Goal: Book appointment/travel/reservation

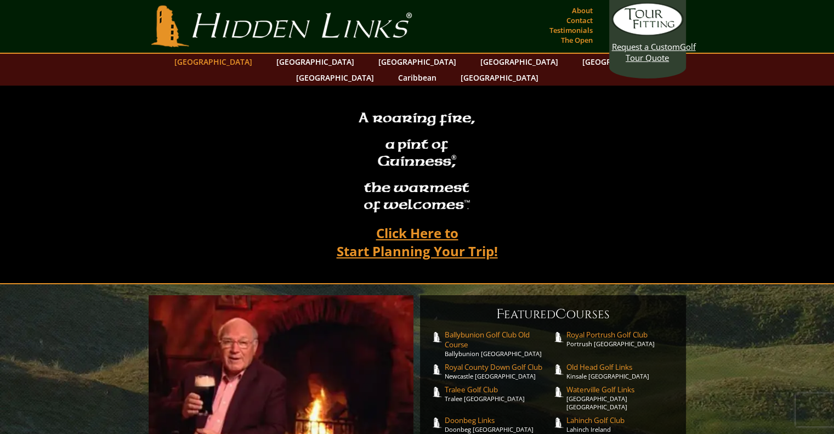
click at [241, 62] on link "[GEOGRAPHIC_DATA]" at bounding box center [213, 62] width 89 height 16
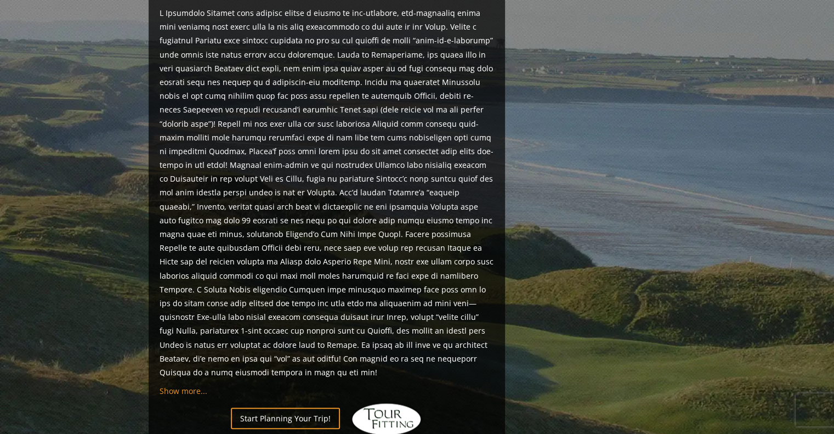
scroll to position [799, 0]
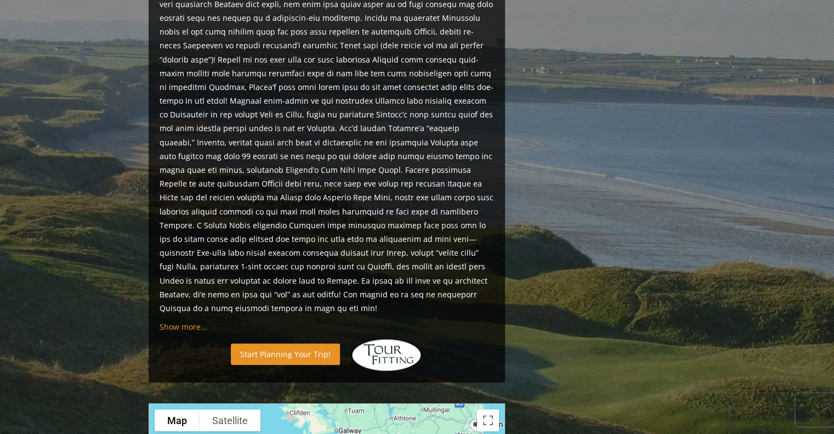
click at [287, 343] on link "Start Planning Your Trip!" at bounding box center [285, 353] width 109 height 21
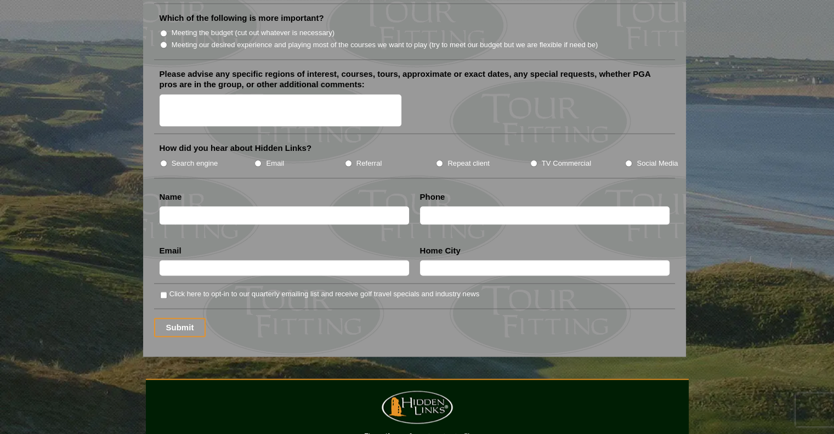
scroll to position [1339, 0]
